Goal: Navigation & Orientation: Find specific page/section

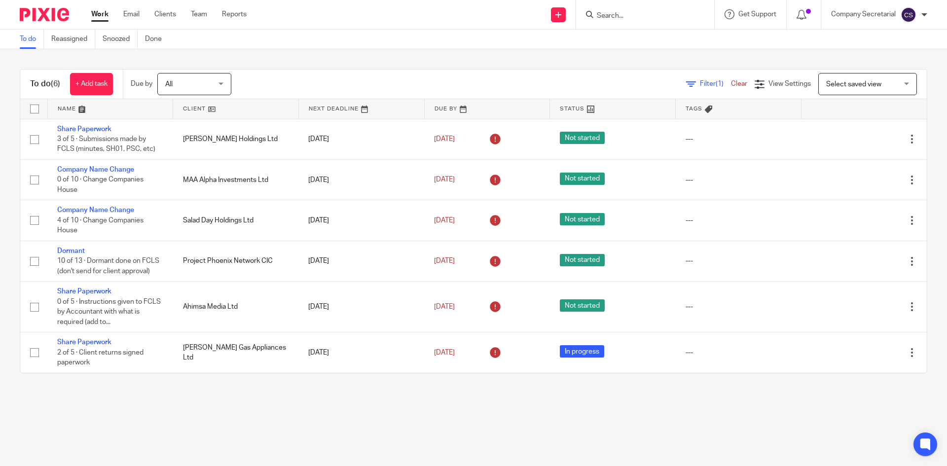
click at [55, 19] on img at bounding box center [44, 14] width 49 height 13
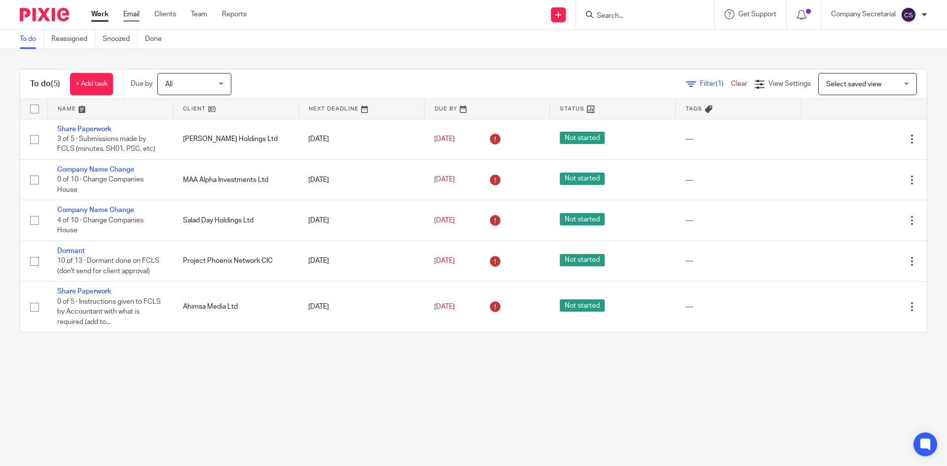
click at [130, 14] on link "Email" at bounding box center [131, 14] width 16 height 10
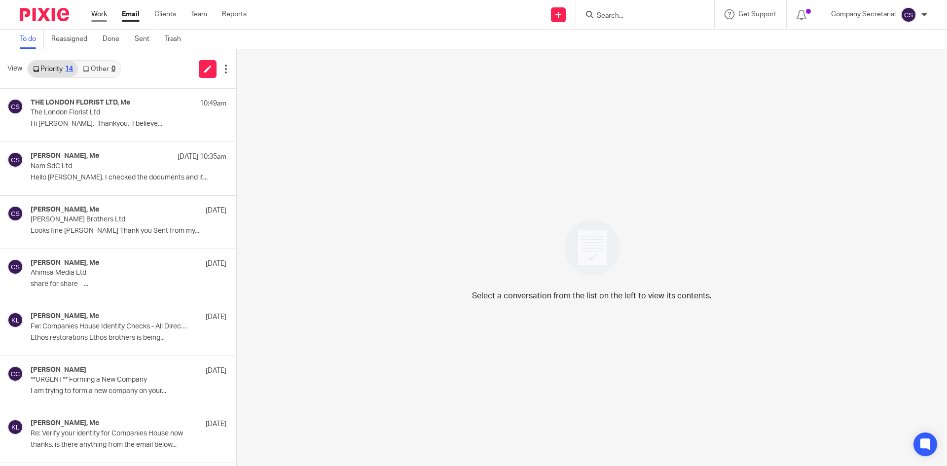
click at [101, 18] on link "Work" at bounding box center [99, 14] width 16 height 10
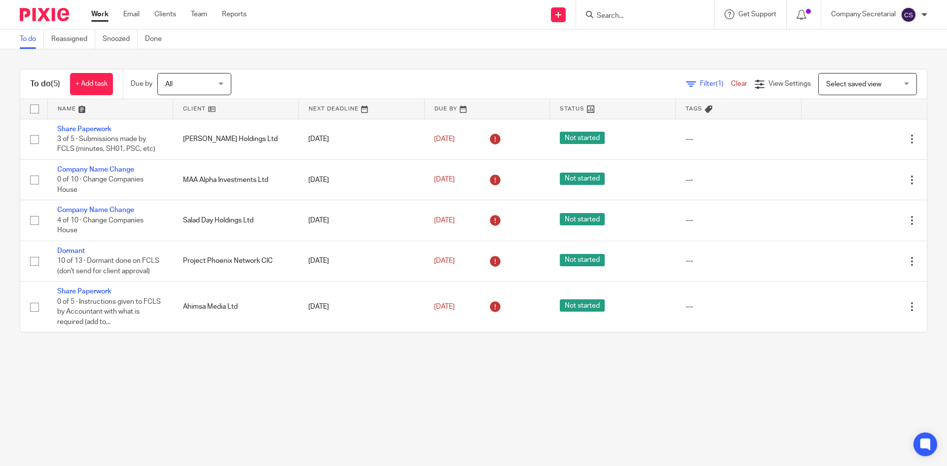
click at [700, 84] on span "Filter (1)" at bounding box center [715, 83] width 31 height 7
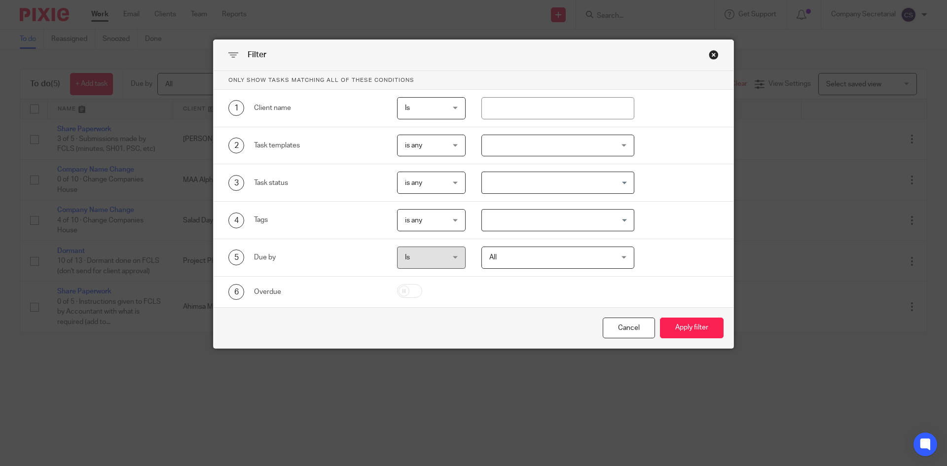
click at [442, 257] on span "Is" at bounding box center [429, 257] width 48 height 21
click at [710, 57] on div "Close this dialog window" at bounding box center [713, 55] width 10 height 10
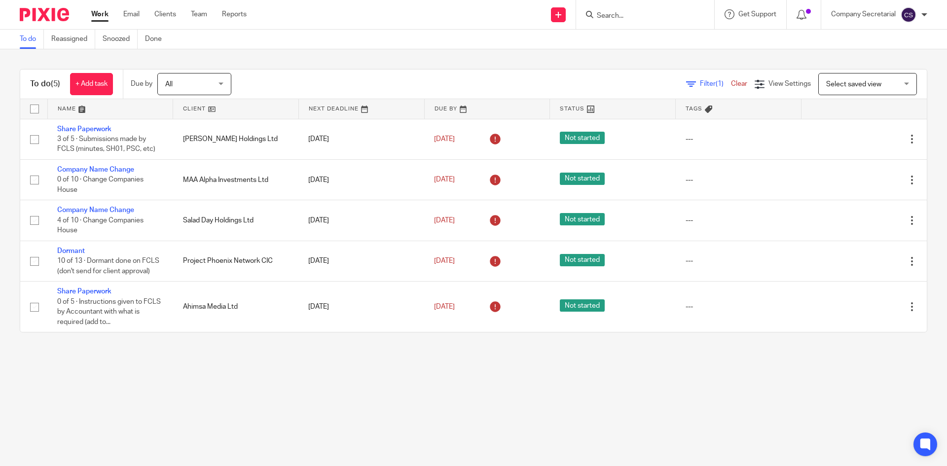
click at [731, 83] on link "Clear" at bounding box center [739, 83] width 16 height 7
click at [130, 13] on link "Email" at bounding box center [131, 14] width 16 height 10
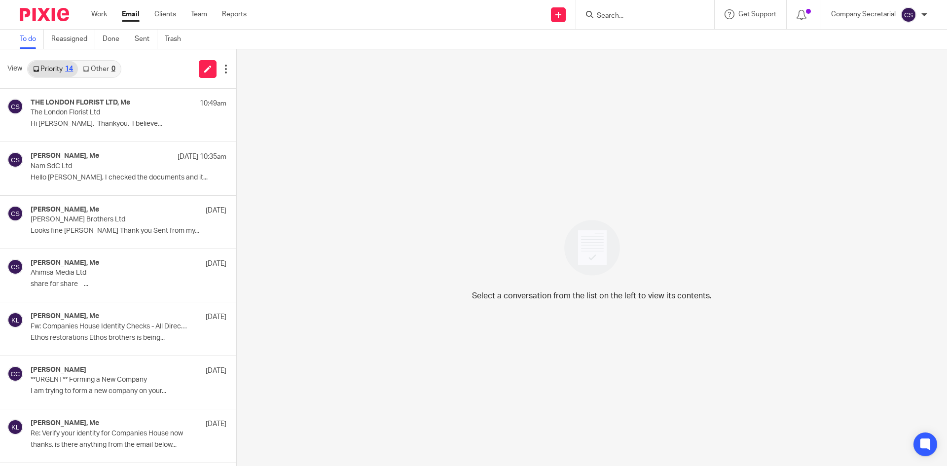
click at [54, 14] on img at bounding box center [44, 14] width 49 height 13
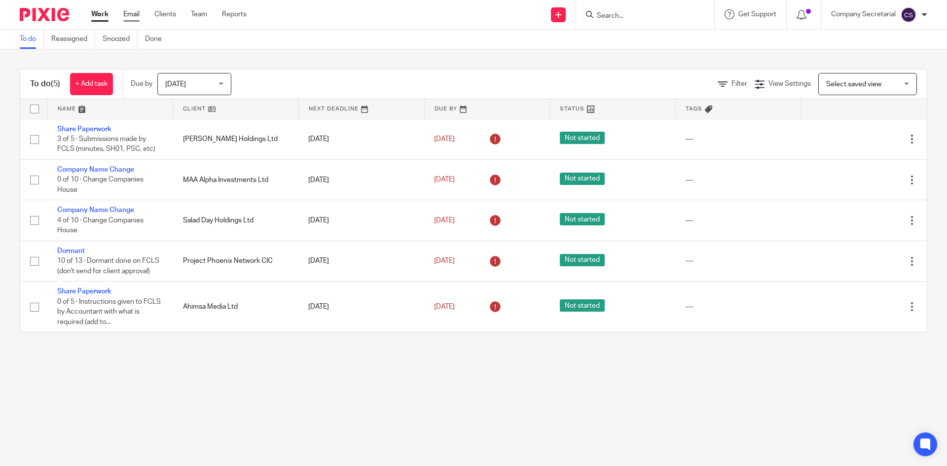
click at [132, 16] on link "Email" at bounding box center [131, 14] width 16 height 10
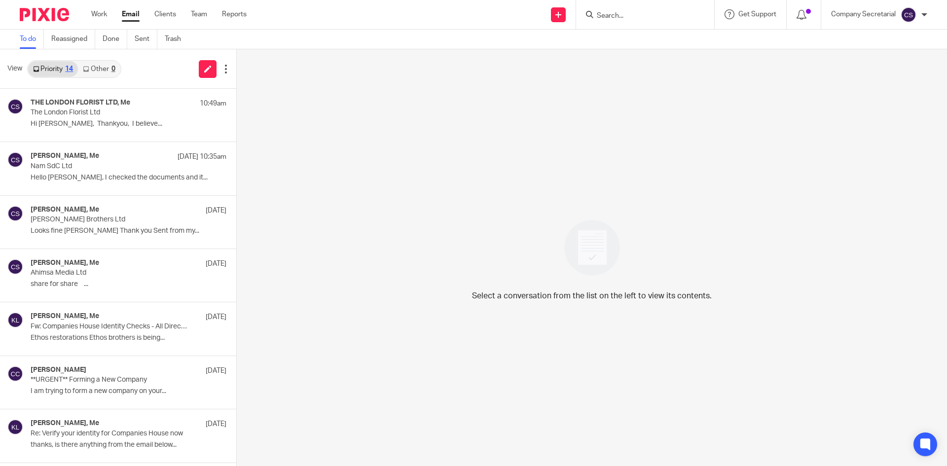
click at [48, 10] on img at bounding box center [44, 14] width 49 height 13
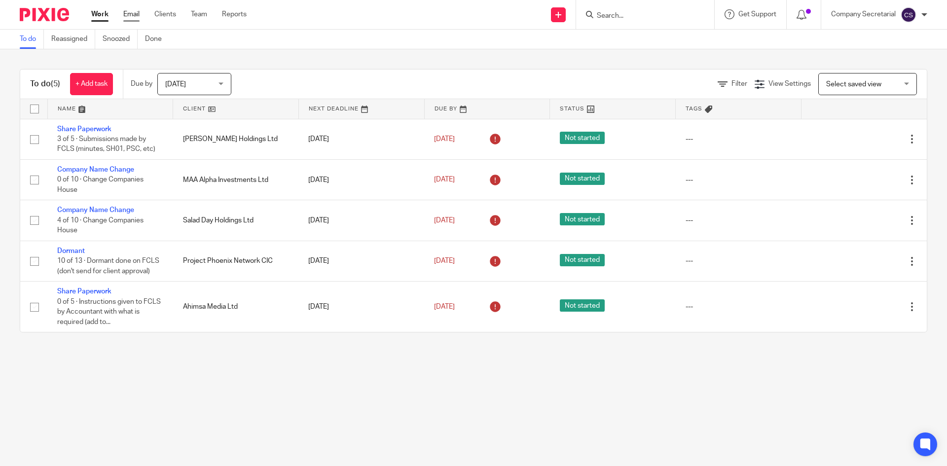
click at [135, 15] on link "Email" at bounding box center [131, 14] width 16 height 10
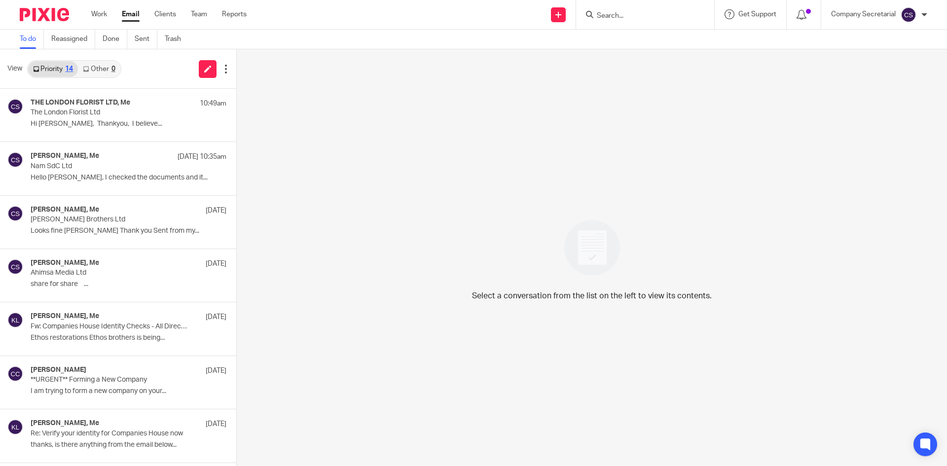
click at [39, 8] on img at bounding box center [44, 14] width 49 height 13
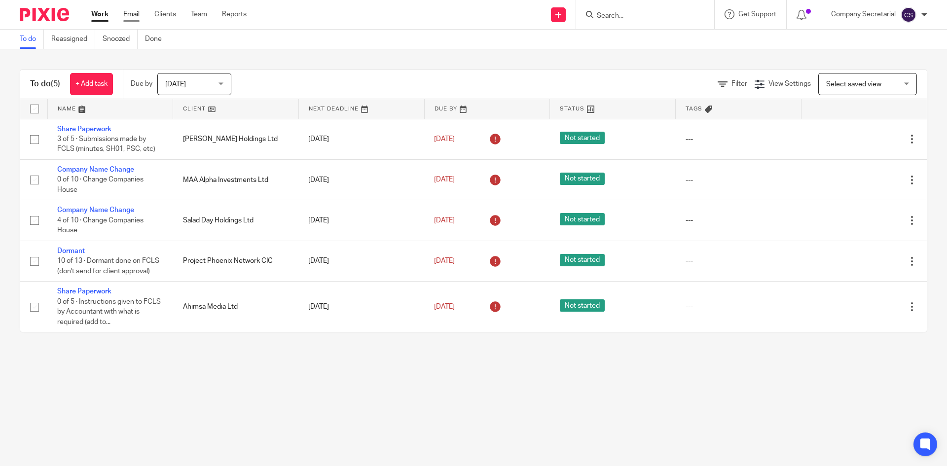
click at [139, 14] on link "Email" at bounding box center [131, 14] width 16 height 10
